Goal: Transaction & Acquisition: Subscribe to service/newsletter

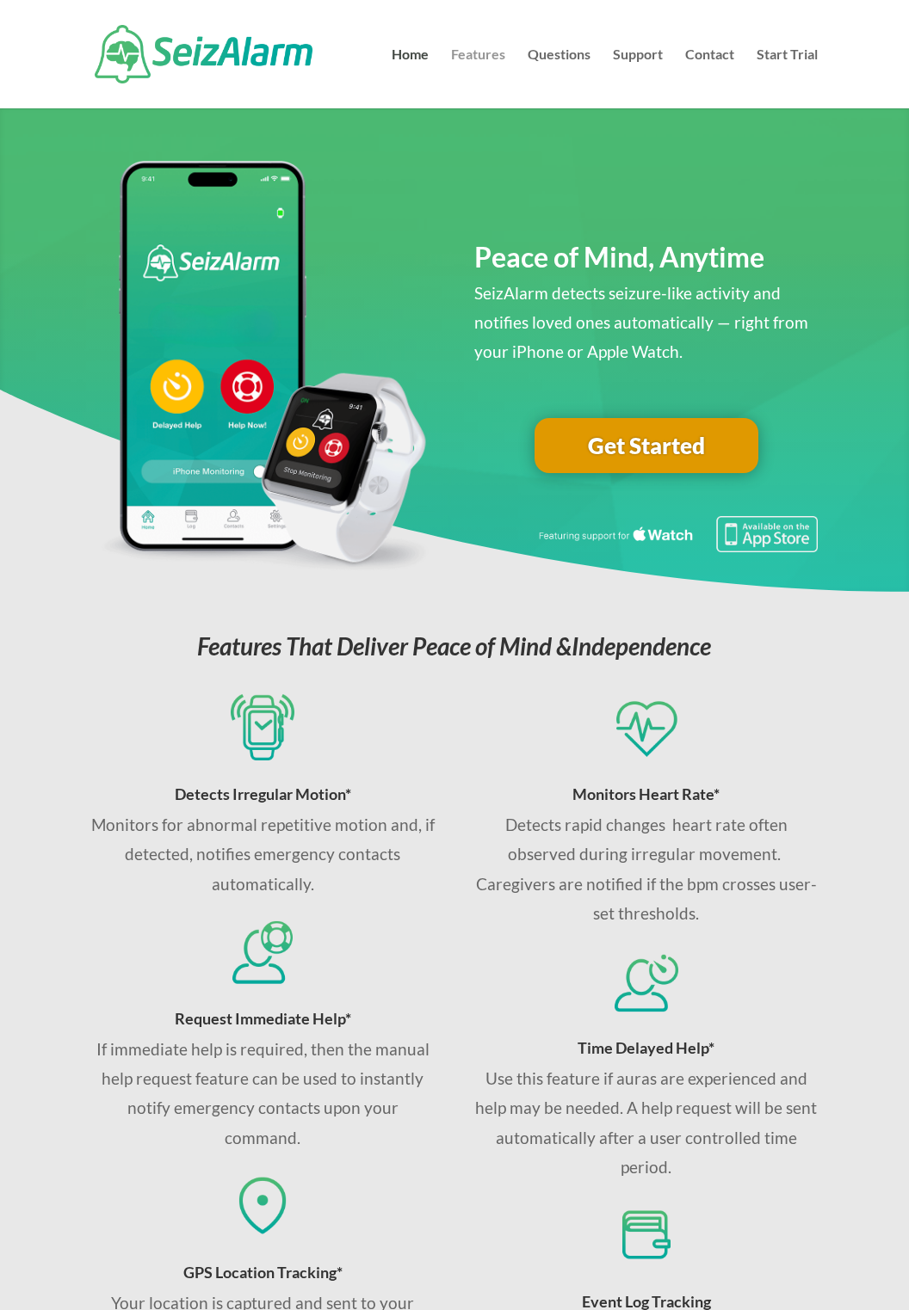
click at [482, 55] on link "Features" at bounding box center [478, 78] width 54 height 60
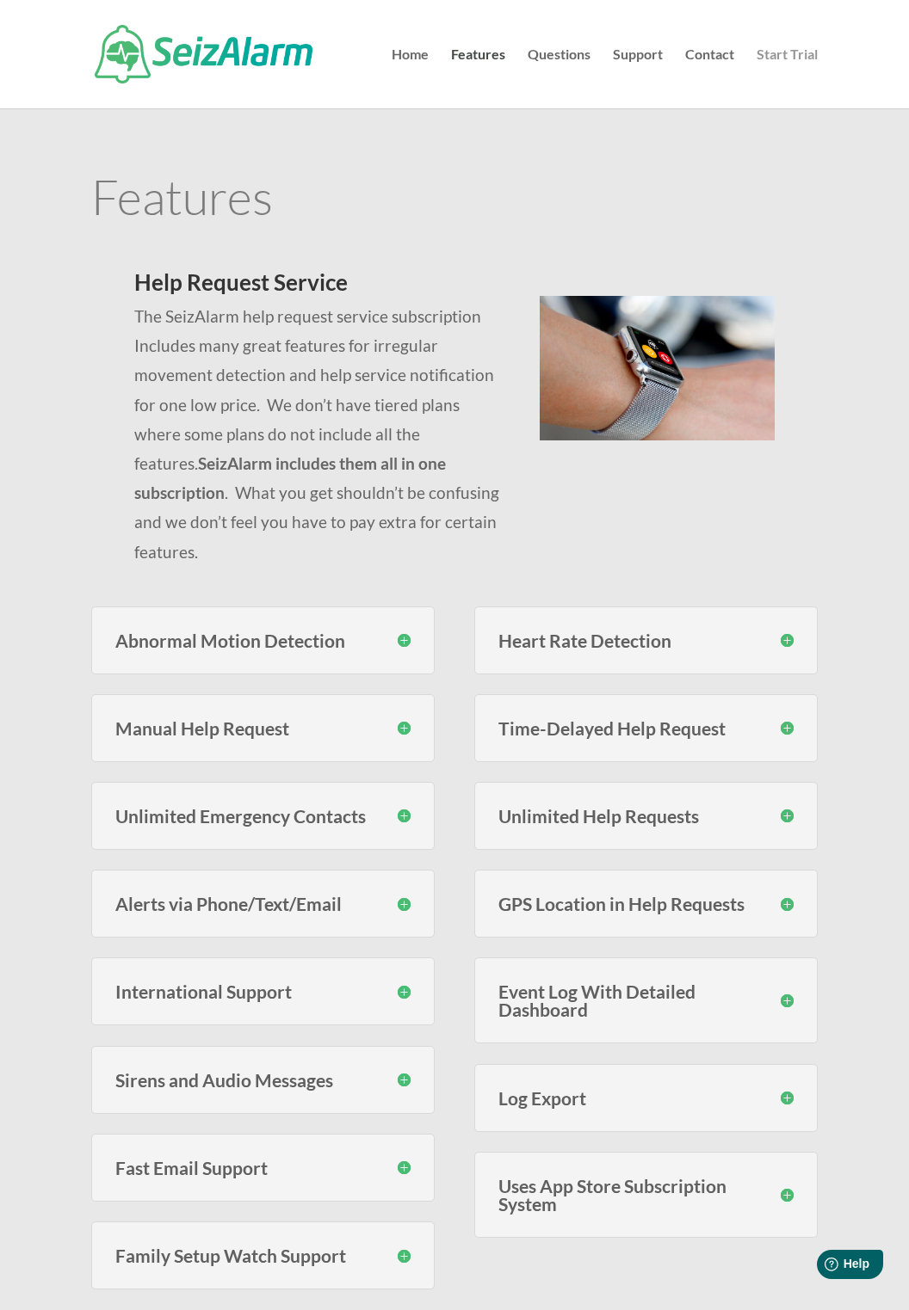
click at [779, 52] on link "Start Trial" at bounding box center [786, 78] width 61 height 60
